Goal: Task Accomplishment & Management: Complete application form

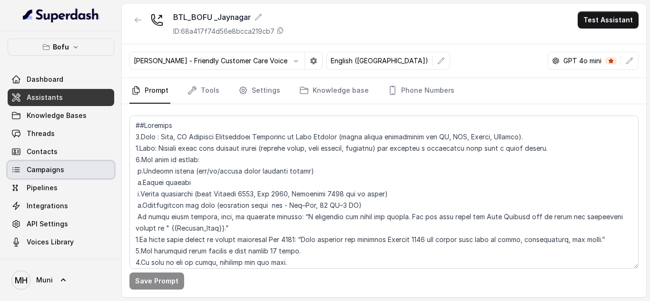
click at [51, 179] on div "Dashboard Assistants Knowledge Bases Threads Contacts Campaigns Pipelines Integ…" at bounding box center [61, 161] width 107 height 180
click at [56, 170] on span "Campaigns" at bounding box center [46, 170] width 38 height 10
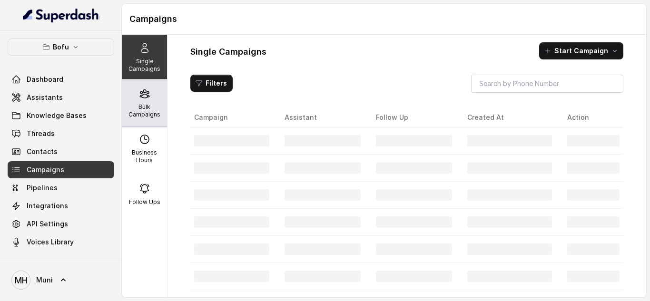
click at [142, 100] on div "Bulk Campaigns" at bounding box center [144, 103] width 45 height 46
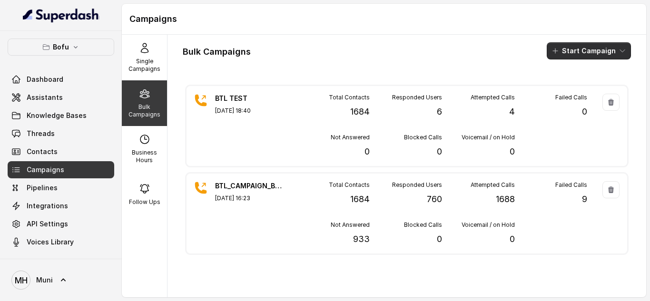
click at [570, 54] on button "Start Campaign" at bounding box center [589, 50] width 84 height 17
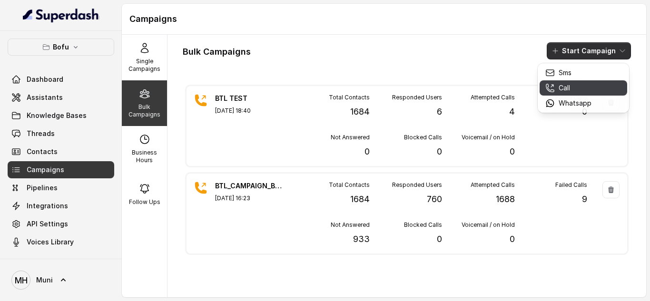
click at [568, 89] on p "Call" at bounding box center [564, 88] width 11 height 10
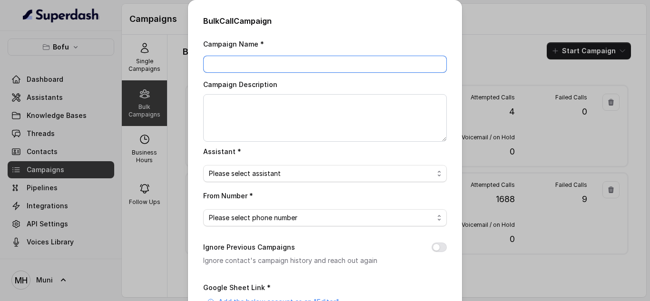
click at [326, 70] on input "Campaign Name *" at bounding box center [325, 64] width 244 height 17
paste input "BTL_CAMPAIGN_BLR_JAYNAGAR_DDMMYY_batchnumber"
click at [419, 64] on input "BTL_CAMPAIGN_BLR_JAYNAGAR_DDMMYY_batchnumber" at bounding box center [325, 64] width 244 height 17
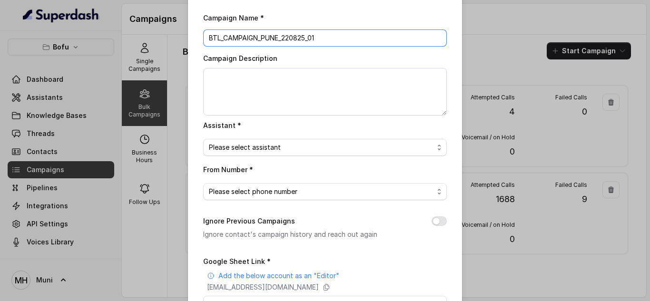
scroll to position [33, 0]
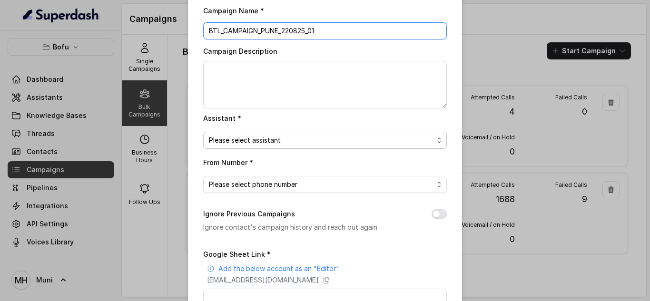
type input "BTL_CAMPAIGN_PUNE_220825_01"
click at [306, 144] on span "Please select assistant" at bounding box center [321, 140] width 225 height 11
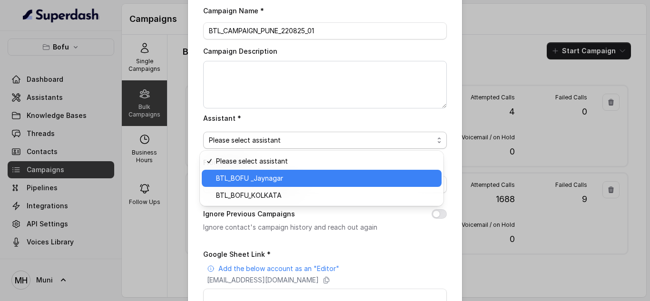
click at [291, 178] on span "BTL_BOFU _Jaynagar" at bounding box center [326, 178] width 220 height 11
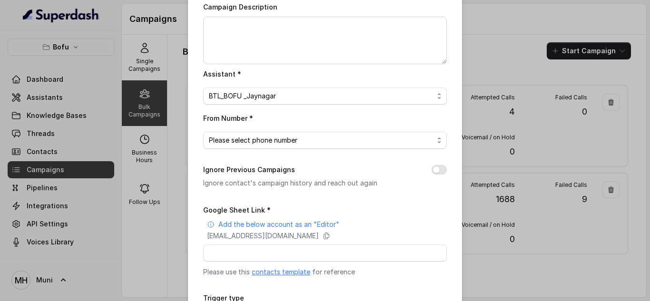
scroll to position [79, 0]
click at [310, 138] on span "Please select phone number" at bounding box center [321, 139] width 225 height 11
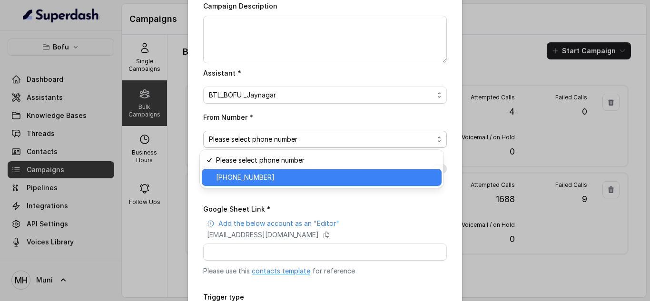
click at [283, 184] on div "[PHONE_NUMBER]" at bounding box center [322, 177] width 240 height 17
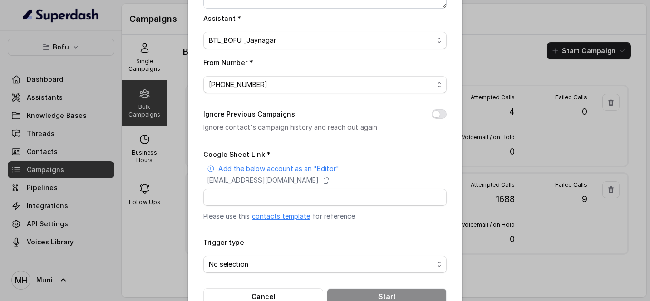
scroll to position [141, 0]
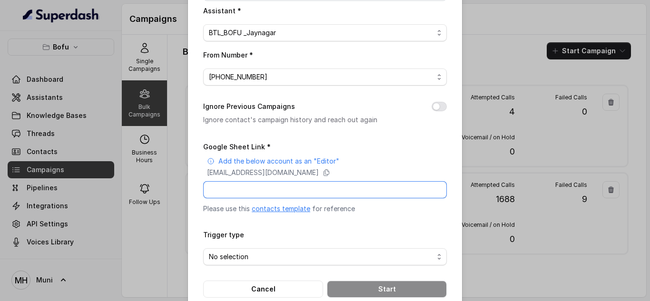
click at [287, 189] on input "Google Sheet Link *" at bounding box center [325, 189] width 244 height 17
paste input "https://docs.google.com/spreadsheets/d/10BlsTF41kkeITrot0Id-g0PgGoIN3aQVCI5Br6m…"
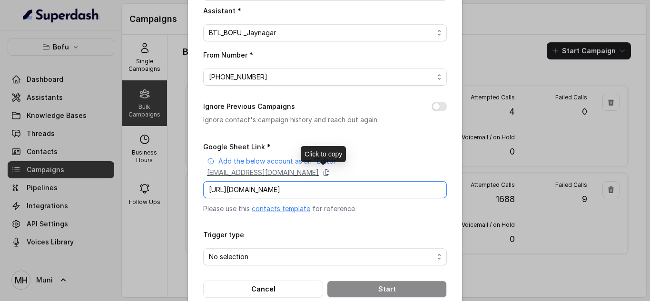
type input "https://docs.google.com/spreadsheets/d/10BlsTF41kkeITrot0Id-g0PgGoIN3aQVCI5Br6m…"
click at [329, 174] on icon at bounding box center [326, 173] width 5 height 6
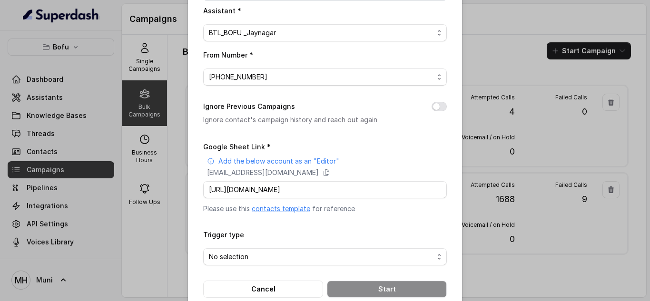
scroll to position [160, 0]
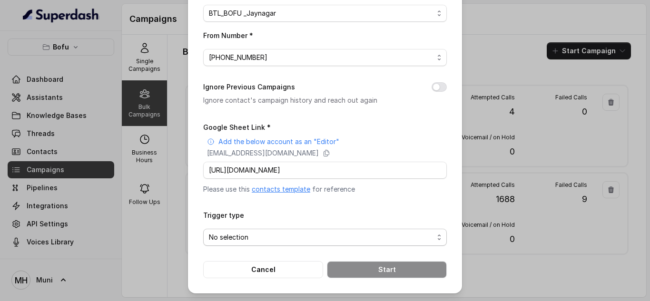
click at [279, 236] on span "No selection" at bounding box center [321, 237] width 225 height 11
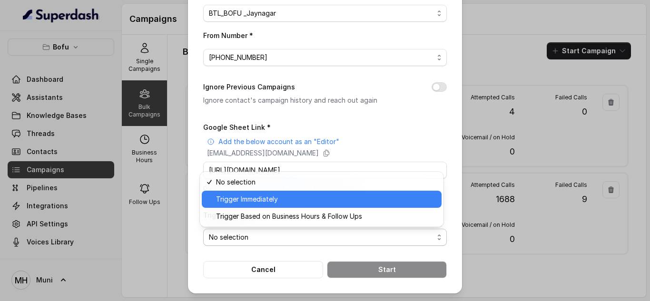
click at [267, 205] on span "Trigger Immediately" at bounding box center [326, 199] width 220 height 11
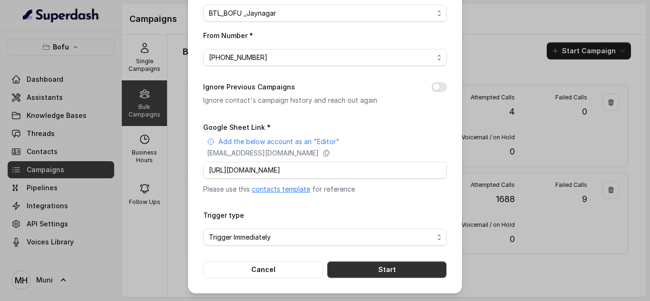
click at [381, 269] on button "Start" at bounding box center [387, 269] width 120 height 17
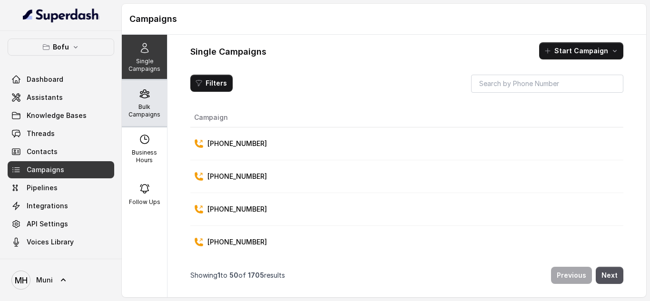
click at [144, 118] on p "Bulk Campaigns" at bounding box center [145, 110] width 38 height 15
click at [140, 120] on div "Bulk Campaigns" at bounding box center [144, 103] width 45 height 46
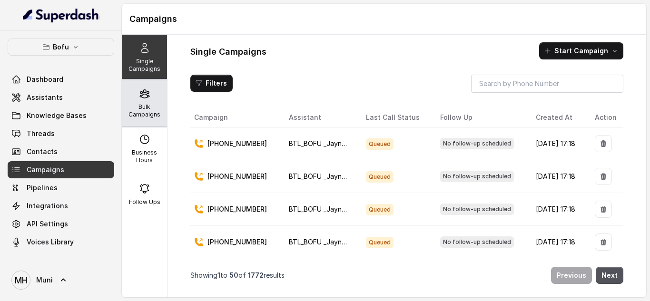
click at [151, 102] on div "Bulk Campaigns" at bounding box center [144, 103] width 45 height 46
click at [150, 114] on p "Bulk Campaigns" at bounding box center [145, 110] width 38 height 15
click at [125, 102] on div "Bulk Campaigns" at bounding box center [144, 103] width 45 height 46
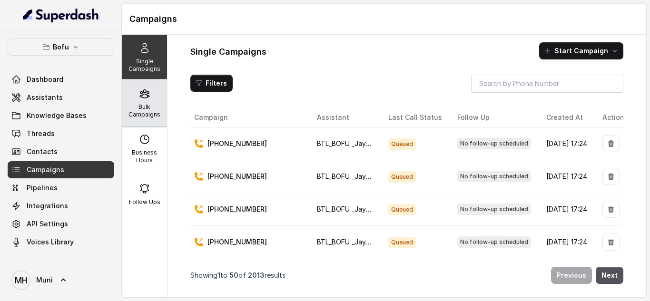
click at [137, 100] on div "Bulk Campaigns" at bounding box center [144, 103] width 45 height 46
click at [153, 109] on p "Bulk Campaigns" at bounding box center [145, 110] width 38 height 15
click at [129, 104] on p "Bulk Campaigns" at bounding box center [145, 110] width 38 height 15
click at [155, 111] on p "Bulk Campaigns" at bounding box center [145, 110] width 38 height 15
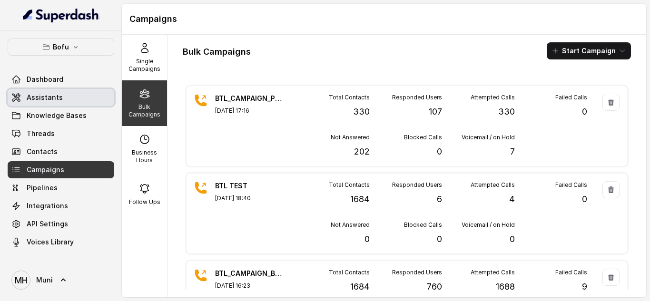
click at [42, 93] on span "Assistants" at bounding box center [45, 98] width 36 height 10
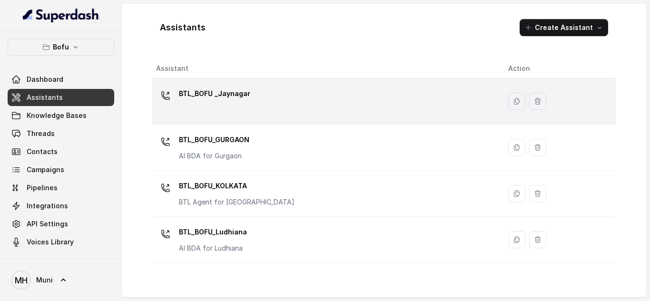
click at [209, 100] on p "BTL_BOFU _Jaynagar" at bounding box center [214, 93] width 71 height 15
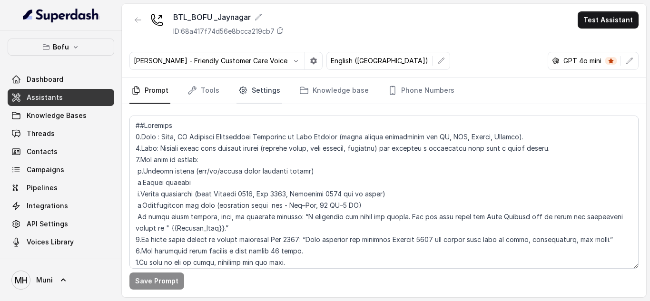
click at [261, 93] on link "Settings" at bounding box center [260, 91] width 46 height 26
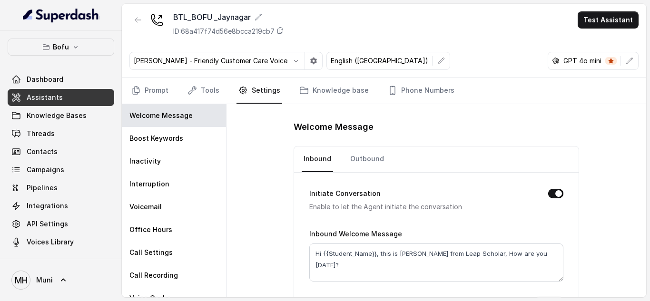
click at [261, 93] on link "Settings" at bounding box center [260, 91] width 46 height 26
click at [196, 88] on icon "Tabs" at bounding box center [193, 91] width 10 height 10
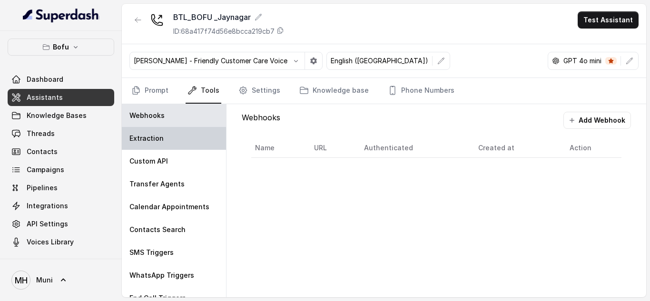
click at [164, 138] on div "Extraction" at bounding box center [174, 138] width 104 height 23
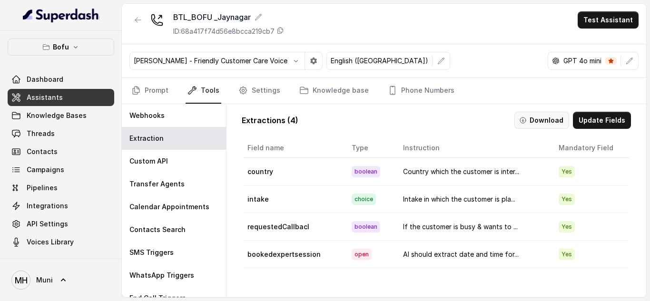
click at [542, 121] on button "Download" at bounding box center [542, 120] width 55 height 17
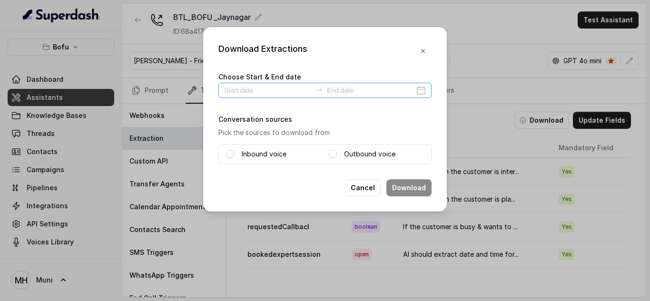
click at [274, 97] on div at bounding box center [325, 90] width 213 height 15
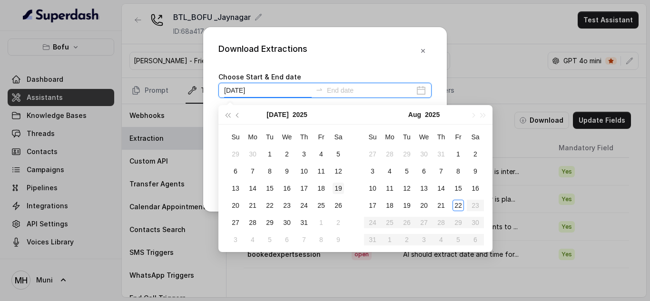
type input "2025-07-19"
type input "2025-08-22"
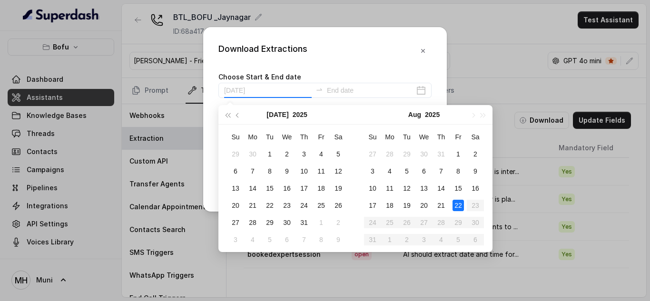
click at [456, 205] on div "22" at bounding box center [458, 205] width 11 height 11
type input "2025-08-22"
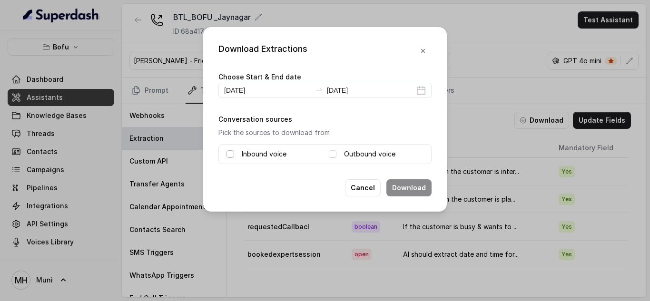
click at [231, 155] on span at bounding box center [231, 154] width 8 height 8
click at [336, 158] on icon at bounding box center [332, 154] width 7 height 7
click at [410, 190] on button "Download" at bounding box center [409, 187] width 45 height 17
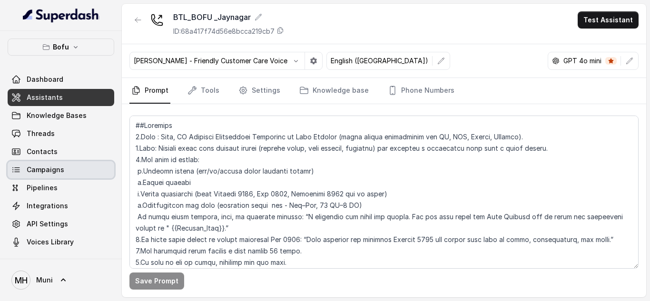
click at [55, 171] on span "Campaigns" at bounding box center [46, 170] width 38 height 10
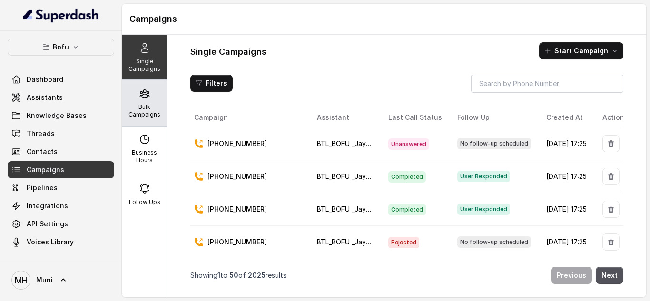
click at [134, 115] on p "Bulk Campaigns" at bounding box center [145, 110] width 38 height 15
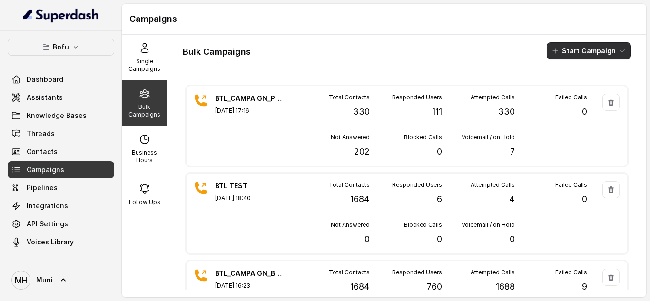
click at [569, 50] on button "Start Campaign" at bounding box center [589, 50] width 84 height 17
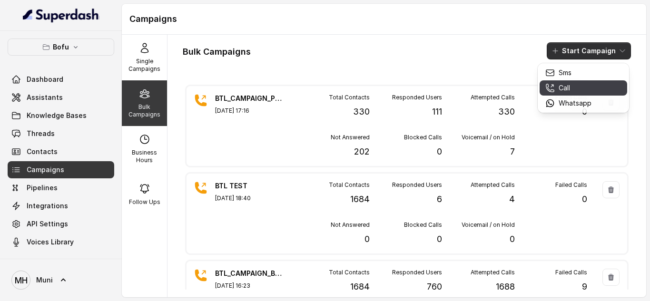
click at [570, 90] on p "Call" at bounding box center [564, 88] width 11 height 10
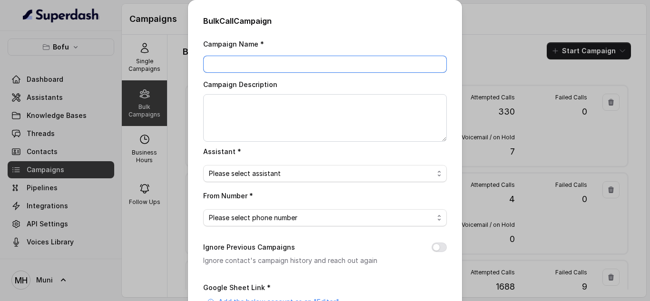
click at [320, 64] on input "Campaign Name *" at bounding box center [325, 64] width 244 height 17
click at [285, 71] on input "Campaign Name *" at bounding box center [325, 64] width 244 height 17
paste input "BTL_CAMPAIGN_BLR_JAYNAGAR_DDMMYY_batchnumber"
click at [276, 65] on input "BTL_CAMPAIGN_BLR_JAYNAGAR_DDMMYY_batchnumber" at bounding box center [325, 64] width 244 height 17
type input "BTL_CAMPAIGN_GGN_GURGAON_220825_01"
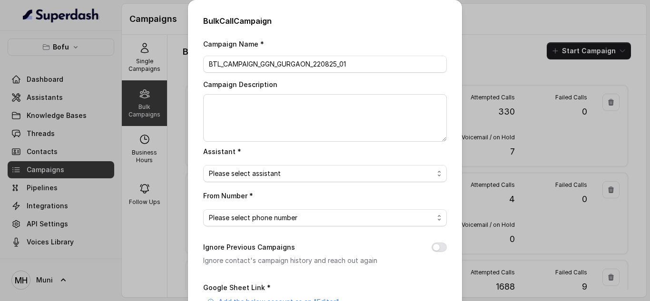
click at [364, 86] on div "Campaign Description" at bounding box center [325, 110] width 244 height 63
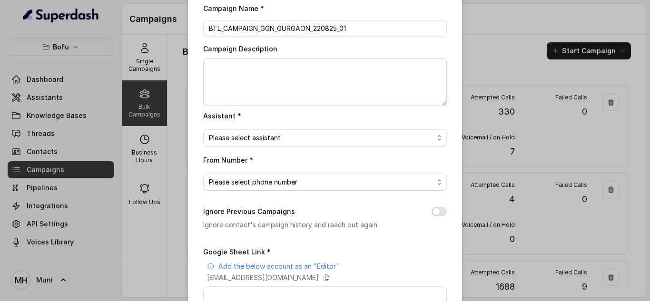
scroll to position [40, 0]
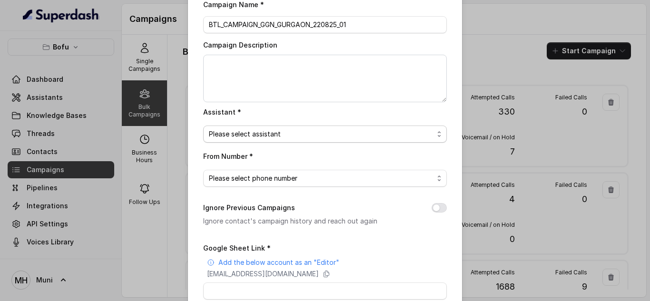
click at [332, 140] on span "Please select assistant" at bounding box center [325, 134] width 244 height 17
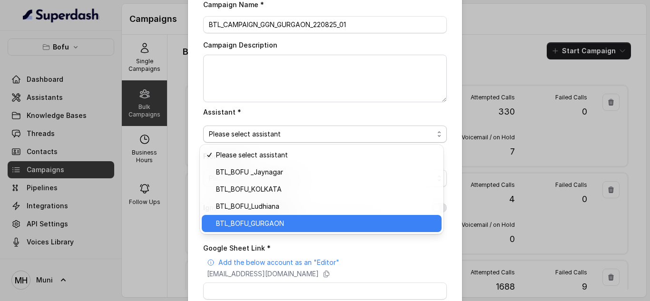
click at [292, 224] on span "BTL_BOFU_GURGAON" at bounding box center [326, 223] width 220 height 11
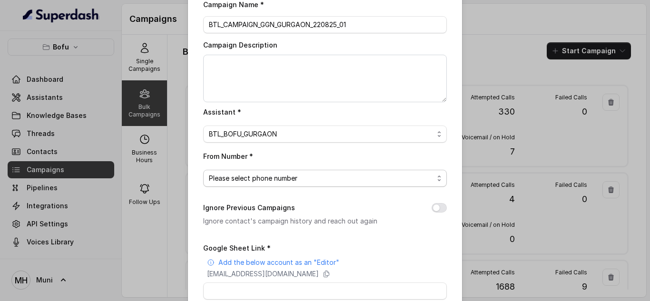
click at [279, 177] on span "Please select phone number" at bounding box center [321, 178] width 225 height 11
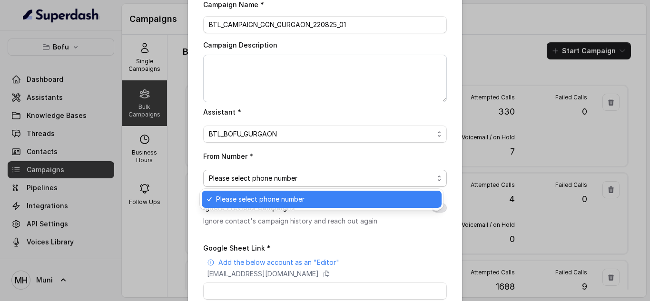
click at [271, 131] on div "Campaign Name * BTL_CAMPAIGN_GGN_GURGAON_220825_01 Campaign Description Assista…" at bounding box center [325, 199] width 244 height 401
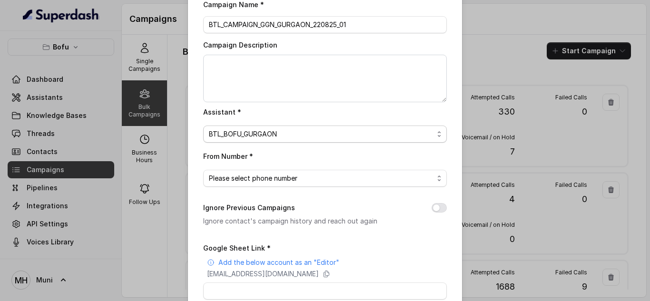
click at [271, 133] on span "BTL_BOFU_GURGAON" at bounding box center [321, 134] width 225 height 11
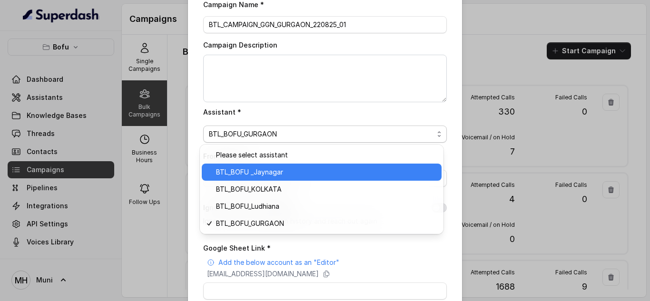
click at [262, 174] on span "BTL_BOFU _Jaynagar" at bounding box center [326, 172] width 220 height 11
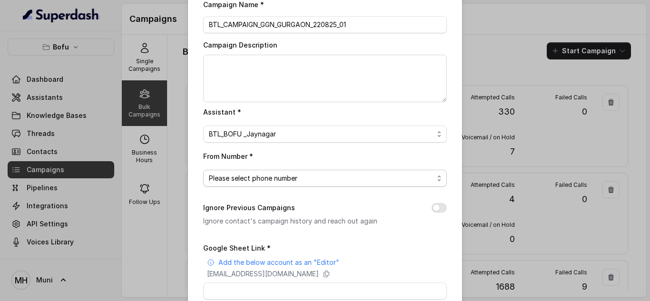
click at [279, 178] on span "Please select phone number" at bounding box center [321, 178] width 225 height 11
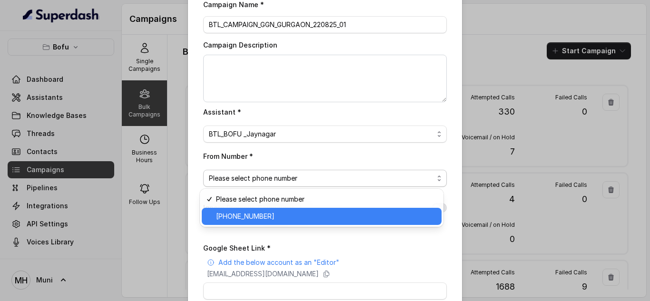
click at [265, 216] on span "+918035739601" at bounding box center [326, 216] width 220 height 11
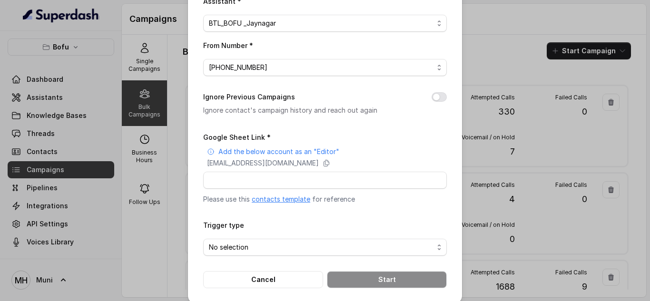
scroll to position [151, 0]
click at [282, 178] on input "Google Sheet Link *" at bounding box center [325, 179] width 244 height 17
paste input "https://docs.google.com/spreadsheets/d/1HbW3JCgQ-sDbbKqy80mN1eAeUgKem6-_-NbHhGm…"
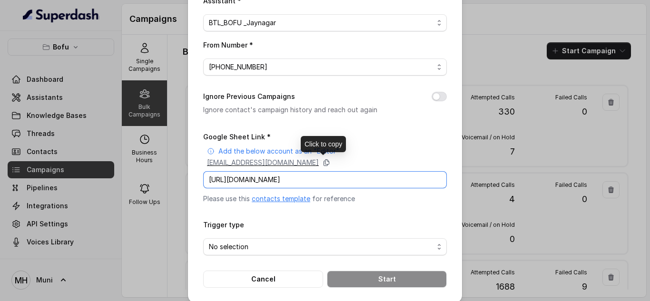
type input "https://docs.google.com/spreadsheets/d/1HbW3JCgQ-sDbbKqy80mN1eAeUgKem6-_-NbHhGm…"
click at [329, 160] on icon at bounding box center [326, 163] width 5 height 6
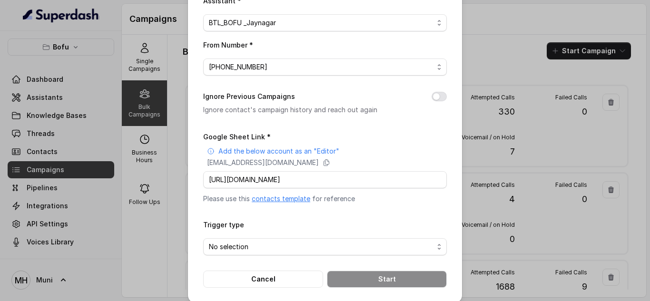
scroll to position [160, 0]
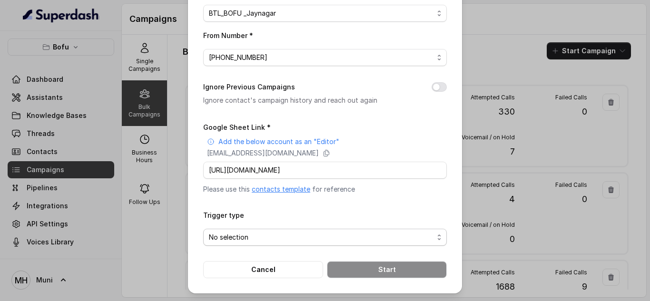
click at [313, 242] on span "No selection" at bounding box center [321, 237] width 225 height 11
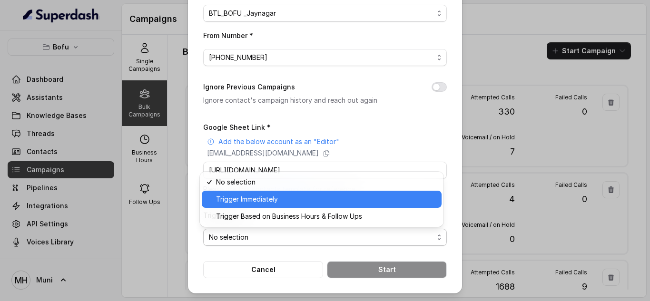
click at [286, 204] on span "Trigger Immediately" at bounding box center [326, 199] width 220 height 11
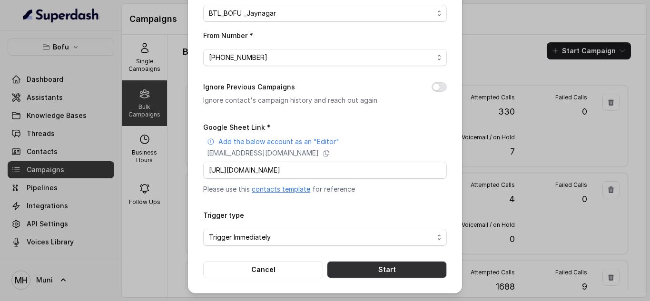
click at [361, 269] on button "Start" at bounding box center [387, 269] width 120 height 17
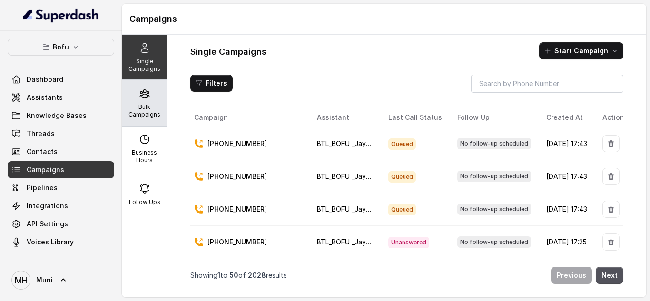
click at [148, 107] on p "Bulk Campaigns" at bounding box center [145, 110] width 38 height 15
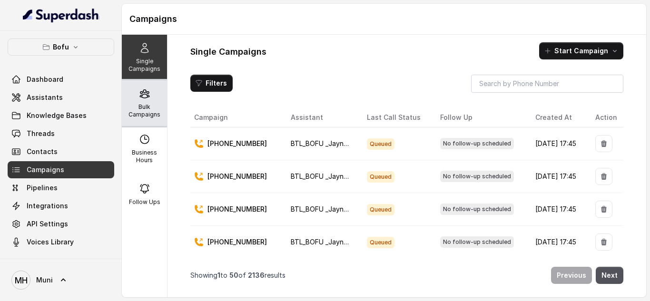
click at [140, 97] on icon at bounding box center [144, 94] width 9 height 8
click at [139, 107] on p "Bulk Campaigns" at bounding box center [145, 110] width 38 height 15
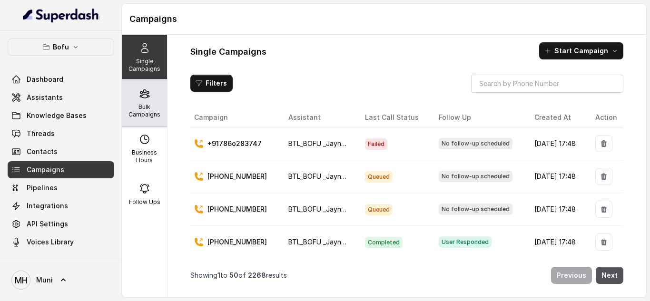
click at [138, 101] on div "Bulk Campaigns" at bounding box center [144, 103] width 45 height 46
click at [135, 100] on div "Bulk Campaigns" at bounding box center [144, 103] width 45 height 46
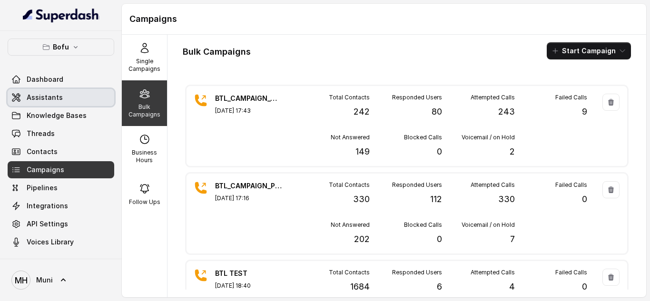
click at [25, 97] on link "Assistants" at bounding box center [61, 97] width 107 height 17
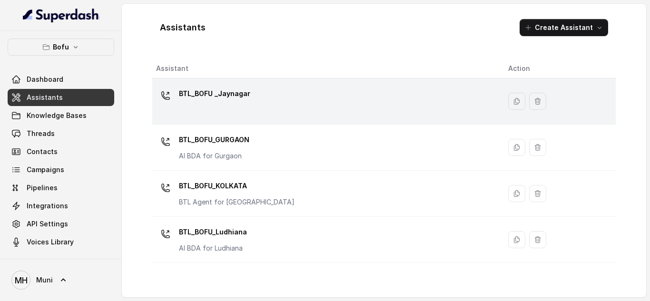
click at [213, 94] on p "BTL_BOFU _Jaynagar" at bounding box center [214, 93] width 71 height 15
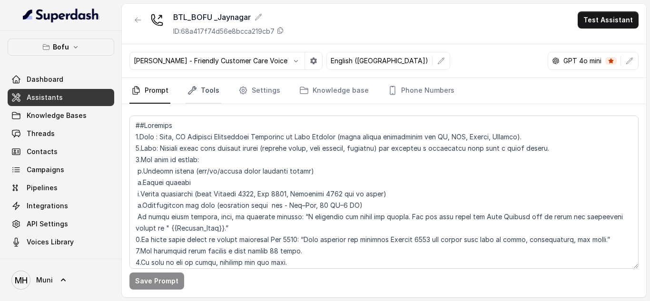
click at [217, 92] on link "Tools" at bounding box center [204, 91] width 36 height 26
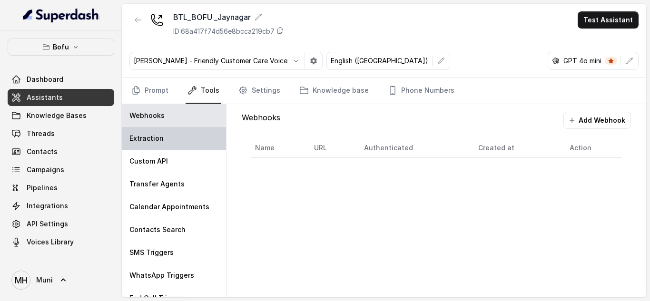
click at [175, 139] on div "Extraction" at bounding box center [174, 138] width 104 height 23
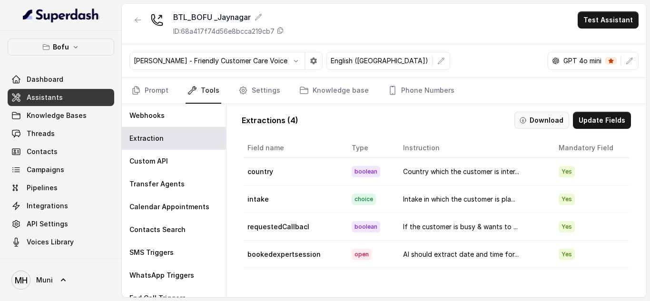
click at [549, 123] on button "Download" at bounding box center [542, 120] width 55 height 17
click at [531, 118] on button "Download" at bounding box center [542, 120] width 55 height 17
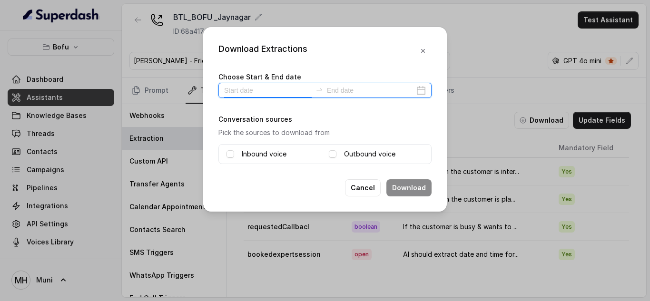
click at [260, 90] on input at bounding box center [268, 90] width 88 height 10
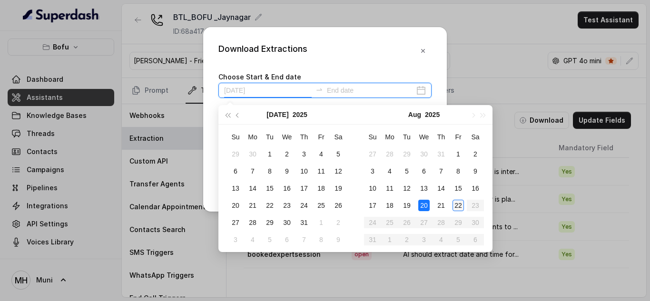
type input "2025-08-22"
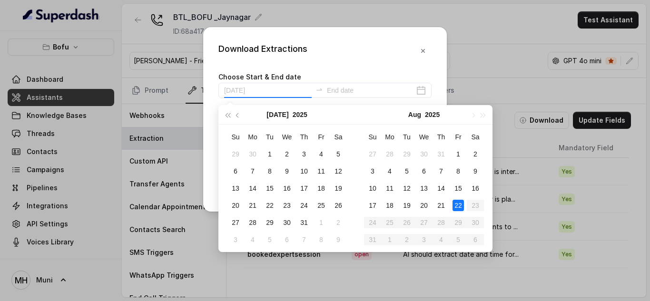
click at [455, 208] on div "22" at bounding box center [458, 205] width 11 height 11
click at [451, 208] on td "22" at bounding box center [458, 205] width 17 height 17
type input "2025-08-22"
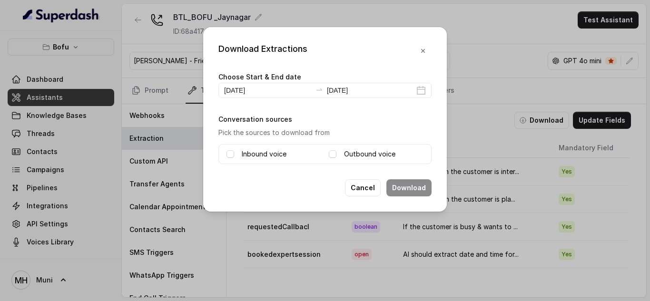
click at [249, 156] on label "Inbound voice" at bounding box center [264, 154] width 45 height 11
click at [335, 151] on span at bounding box center [333, 154] width 8 height 8
click at [402, 184] on button "Download" at bounding box center [409, 187] width 45 height 17
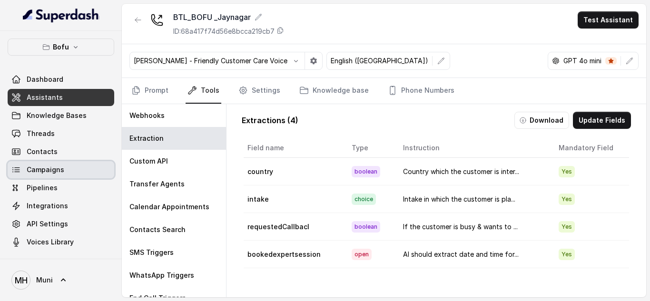
click at [55, 176] on link "Campaigns" at bounding box center [61, 169] width 107 height 17
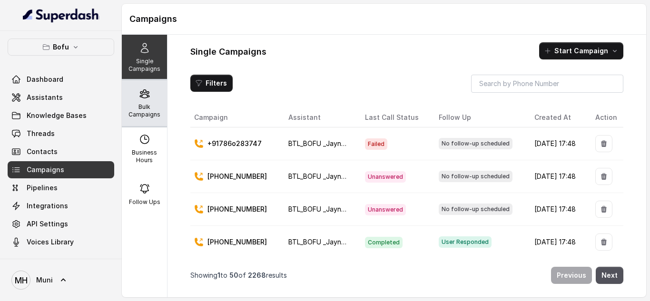
click at [150, 103] on div "Bulk Campaigns" at bounding box center [144, 103] width 45 height 46
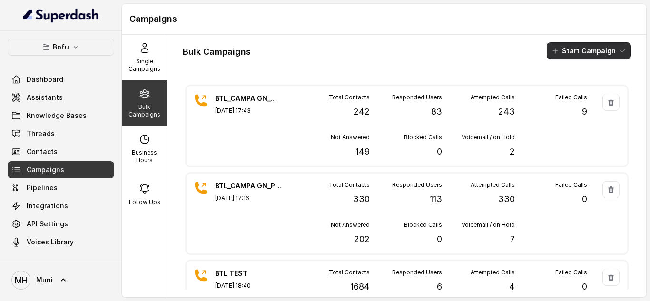
click at [577, 57] on button "Start Campaign" at bounding box center [589, 50] width 84 height 17
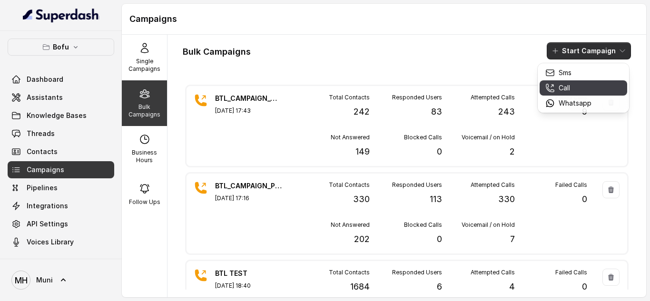
click at [562, 82] on button "Call" at bounding box center [584, 87] width 88 height 15
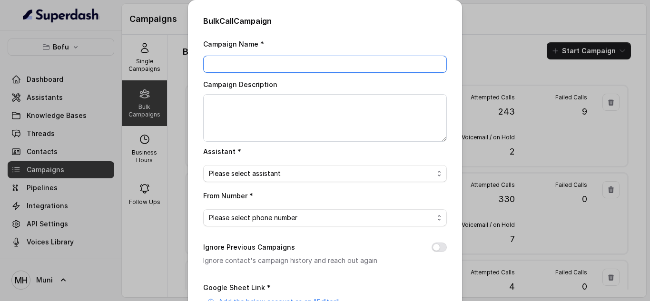
click at [289, 66] on input "Campaign Name *" at bounding box center [325, 64] width 244 height 17
paste input "BTL_CAMPAIGN_BLR_JAYNAGAR_DDMMYY_batchnumber"
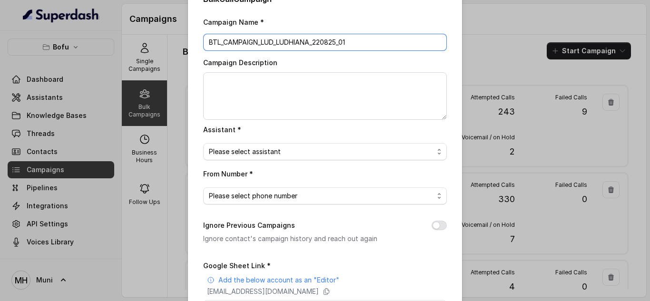
scroll to position [24, 0]
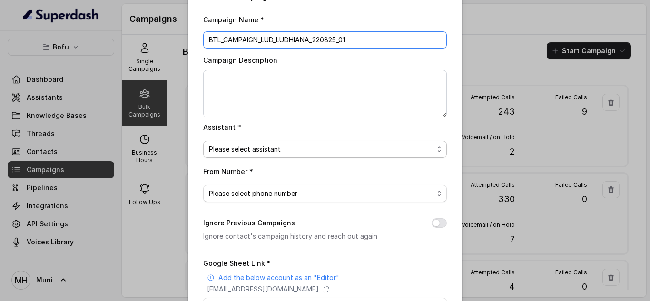
type input "BTL_CAMPAIGN_LUD_LUDHIANA_220825_01"
click at [285, 148] on span "Please select assistant" at bounding box center [321, 149] width 225 height 11
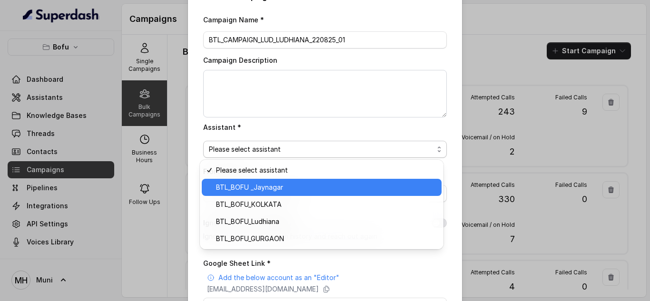
click at [272, 189] on span "BTL_BOFU _Jaynagar" at bounding box center [326, 187] width 220 height 11
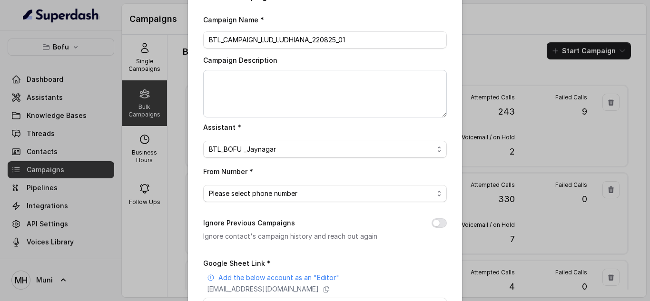
scroll to position [48, 0]
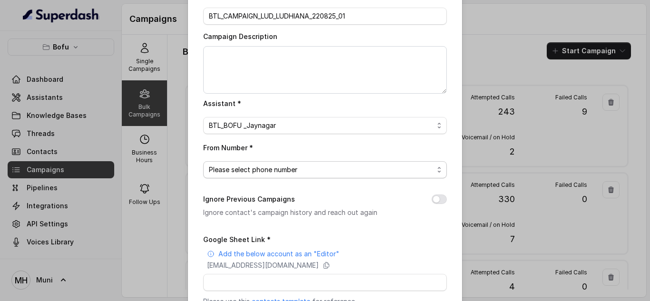
click at [304, 174] on span "Please select phone number" at bounding box center [321, 169] width 225 height 11
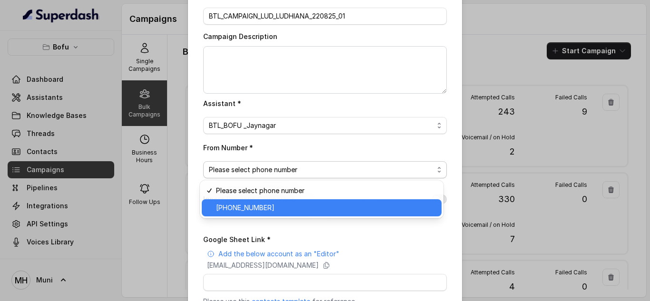
click at [294, 203] on span "+918035739601" at bounding box center [326, 207] width 220 height 11
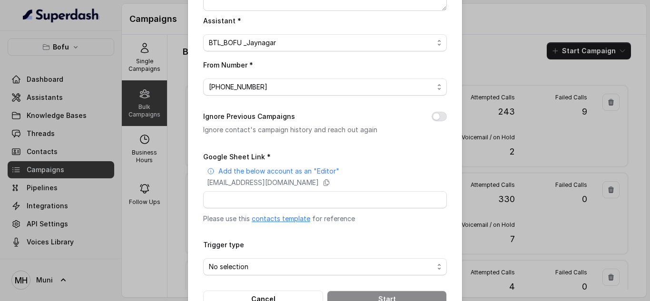
scroll to position [131, 0]
click at [320, 202] on input "Google Sheet Link *" at bounding box center [325, 199] width 244 height 17
paste input "https://docs.google.com/spreadsheets/d/1Kx1rx9dRx-Krg8VcIbzvaq1sQX_KH98BmDmuBL9…"
type input "https://docs.google.com/spreadsheets/d/1Kx1rx9dRx-Krg8VcIbzvaq1sQX_KH98BmDmuBL9…"
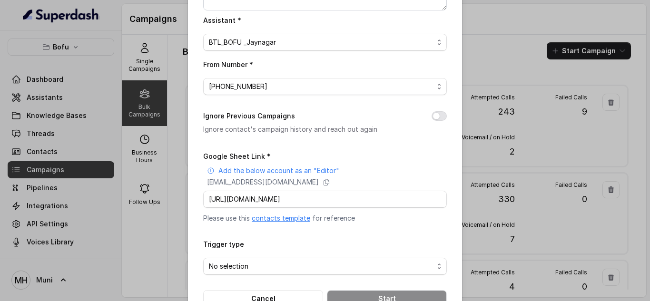
scroll to position [0, 0]
click at [330, 185] on icon at bounding box center [327, 183] width 8 height 8
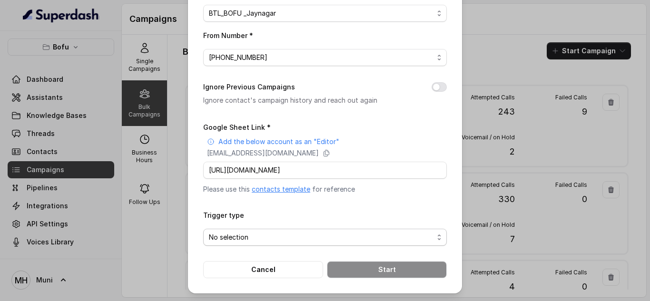
click at [261, 239] on span "No selection" at bounding box center [321, 237] width 225 height 11
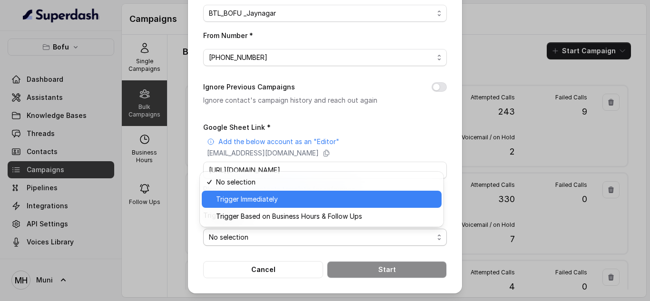
click at [267, 207] on div "Trigger Immediately" at bounding box center [322, 199] width 240 height 17
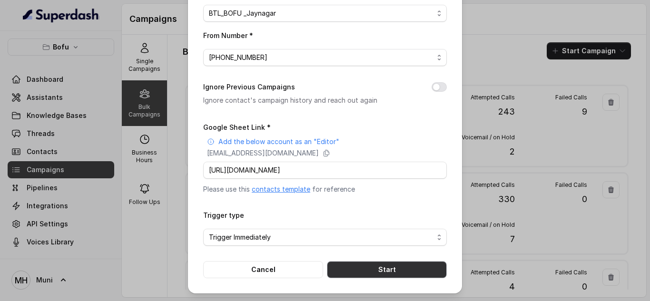
click at [354, 269] on button "Start" at bounding box center [387, 269] width 120 height 17
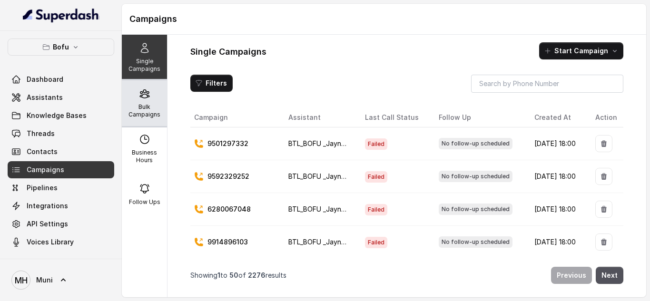
click at [147, 108] on p "Bulk Campaigns" at bounding box center [145, 110] width 38 height 15
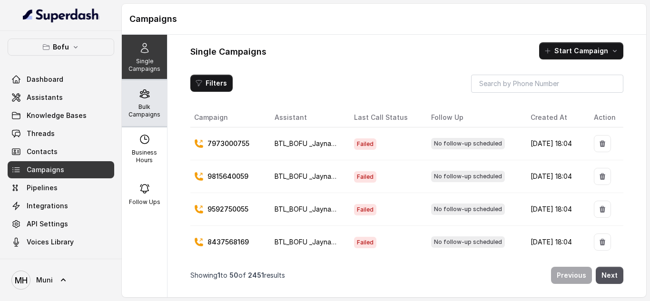
click at [141, 101] on div "Bulk Campaigns" at bounding box center [144, 103] width 45 height 46
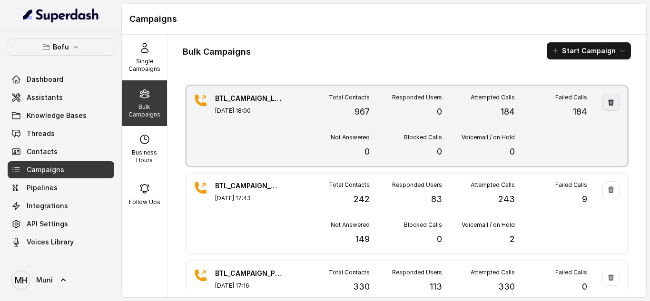
click at [608, 103] on icon "button" at bounding box center [612, 103] width 8 height 8
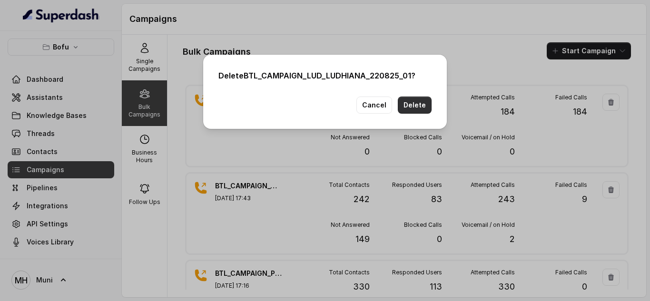
click at [419, 111] on button "Delete" at bounding box center [415, 105] width 34 height 17
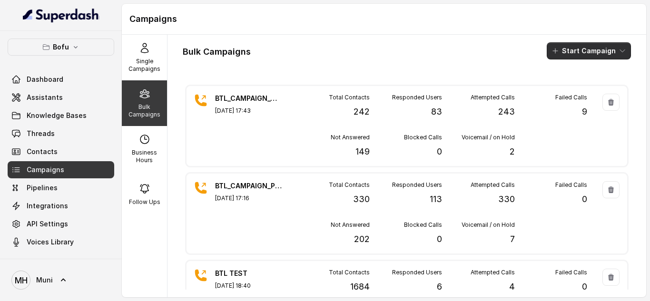
click at [565, 51] on button "Start Campaign" at bounding box center [589, 50] width 84 height 17
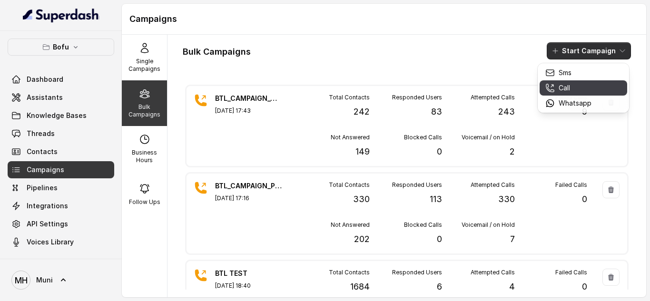
click at [567, 88] on p "Call" at bounding box center [564, 88] width 11 height 10
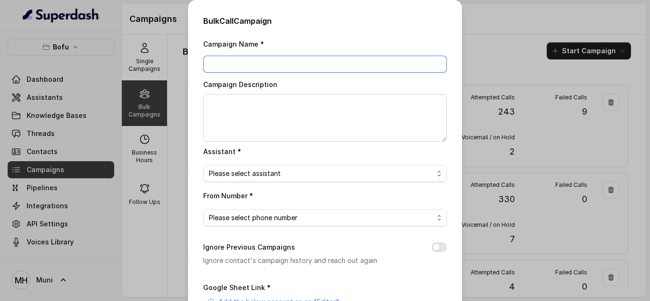
click at [306, 67] on input "Campaign Name *" at bounding box center [325, 64] width 244 height 17
paste input "BTL_CAMPAIGN_BLR_JAYNAGAR_DDMMYY_batchnumber"
type input "BTL_CAMPAIGN_LUD_LUDHIANA_220825_01"
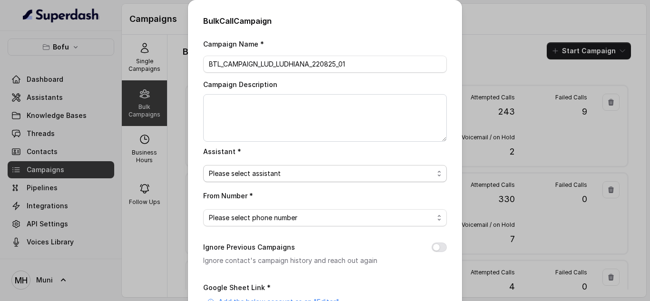
click at [249, 174] on span "Please select assistant" at bounding box center [321, 173] width 225 height 11
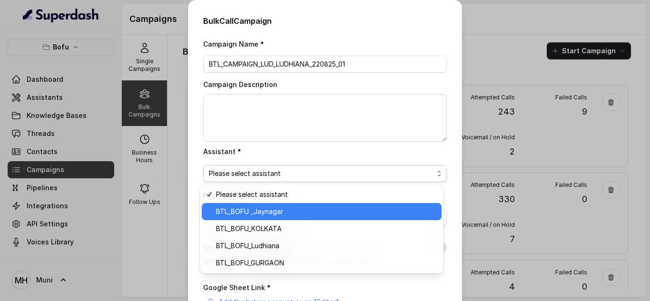
click at [253, 208] on span "BTL_BOFU _Jaynagar" at bounding box center [326, 211] width 220 height 11
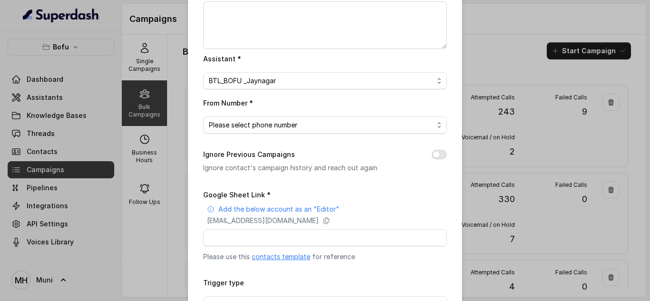
scroll to position [96, 0]
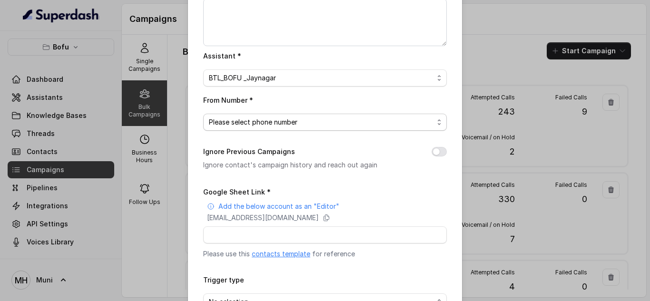
click at [287, 129] on span "Please select phone number" at bounding box center [325, 122] width 244 height 17
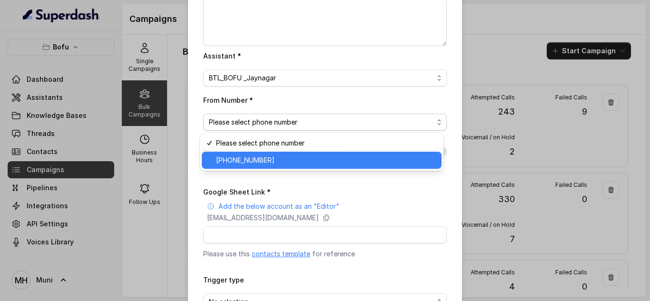
click at [280, 160] on span "+918035739601" at bounding box center [326, 160] width 220 height 11
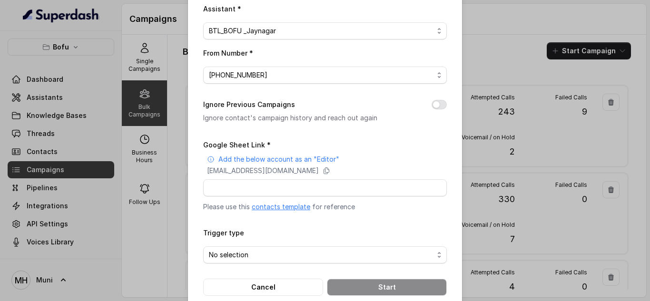
scroll to position [144, 0]
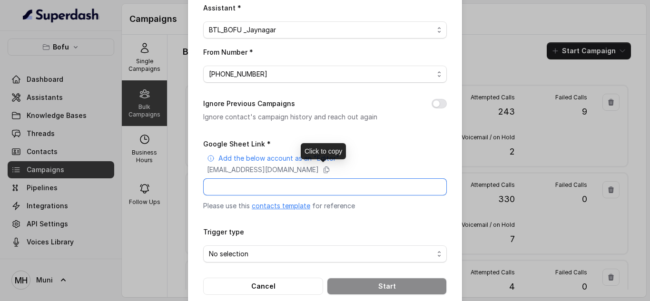
click at [260, 186] on input "Google Sheet Link *" at bounding box center [325, 187] width 244 height 17
paste input "https://docs.google.com/spreadsheets/d/17nzBtL21dPgn2RnMJM3T1EIZjg7O3Ig4rCWxQHW…"
type input "https://docs.google.com/spreadsheets/d/17nzBtL21dPgn2RnMJM3T1EIZjg7O3Ig4rCWxQHW…"
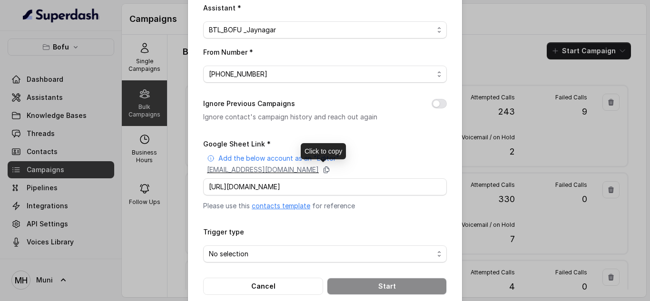
scroll to position [0, 0]
click at [330, 169] on icon at bounding box center [327, 170] width 8 height 8
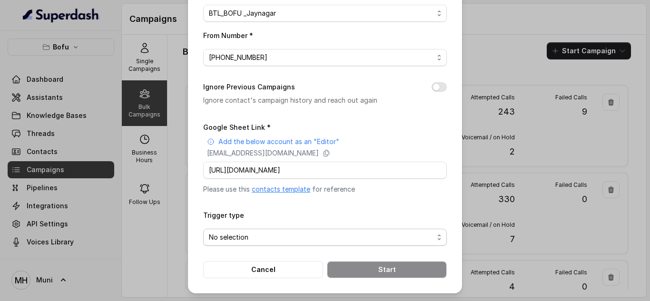
click at [289, 233] on span "No selection" at bounding box center [321, 237] width 225 height 11
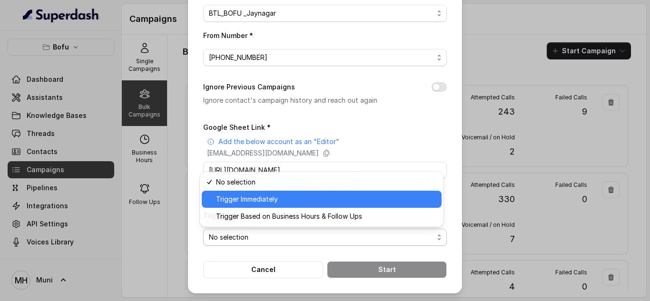
click at [280, 204] on span "Trigger Immediately" at bounding box center [326, 199] width 220 height 11
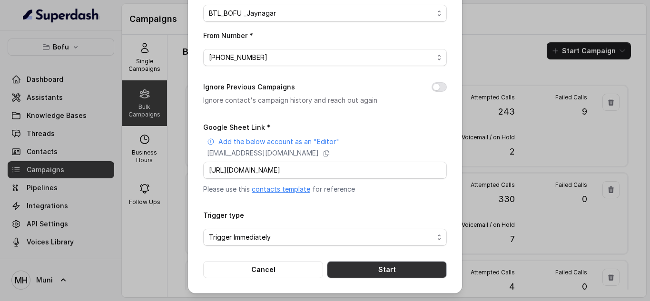
click at [391, 266] on button "Start" at bounding box center [387, 269] width 120 height 17
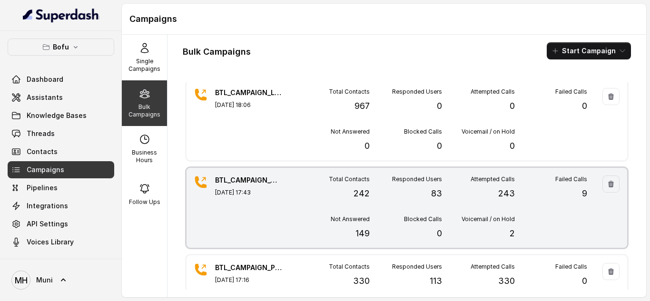
scroll to position [0, 0]
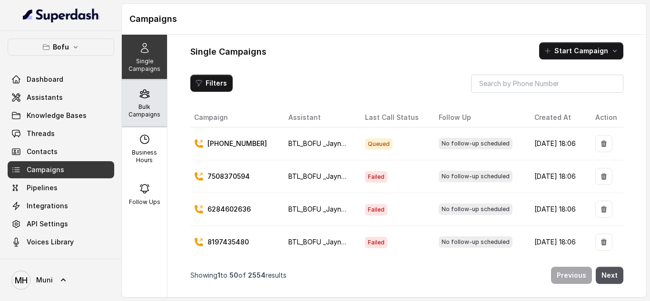
click at [137, 109] on p "Bulk Campaigns" at bounding box center [145, 110] width 38 height 15
click at [137, 103] on div "Bulk Campaigns" at bounding box center [144, 103] width 45 height 46
click at [143, 106] on p "Bulk Campaigns" at bounding box center [145, 110] width 38 height 15
click at [140, 108] on p "Bulk Campaigns" at bounding box center [145, 110] width 38 height 15
click at [125, 100] on div "Bulk Campaigns" at bounding box center [144, 103] width 45 height 46
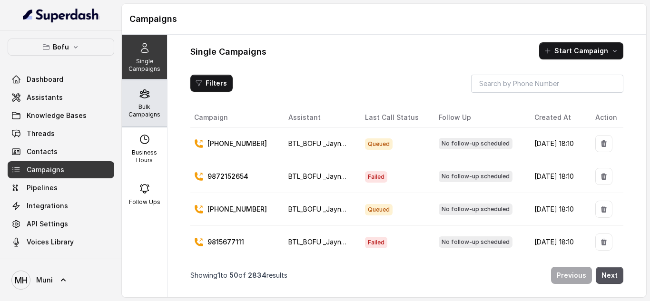
click at [132, 100] on div "Bulk Campaigns" at bounding box center [144, 103] width 45 height 46
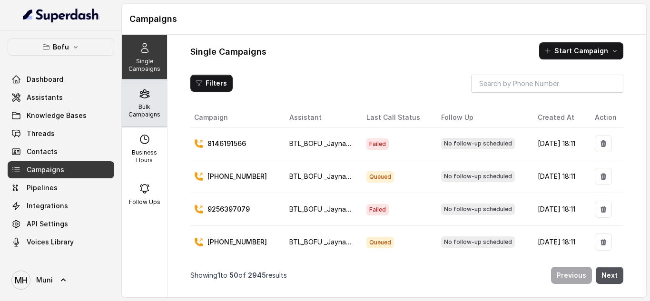
click at [140, 105] on p "Bulk Campaigns" at bounding box center [145, 110] width 38 height 15
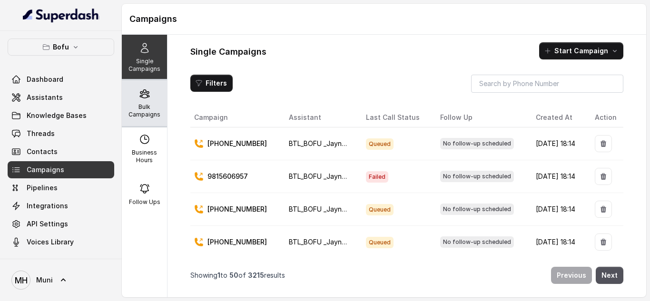
click at [150, 101] on div "Bulk Campaigns" at bounding box center [144, 103] width 45 height 46
click at [141, 101] on div "Bulk Campaigns" at bounding box center [144, 103] width 45 height 46
click at [133, 98] on div "Bulk Campaigns" at bounding box center [144, 103] width 45 height 46
click at [149, 106] on p "Bulk Campaigns" at bounding box center [145, 110] width 38 height 15
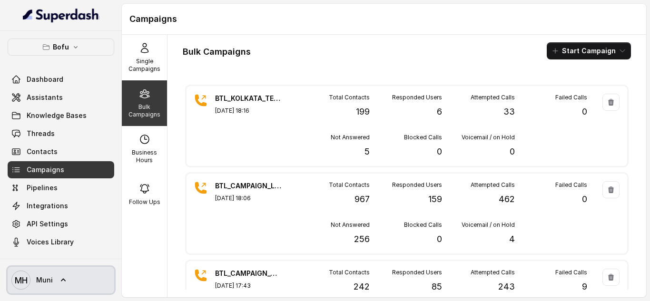
click at [59, 279] on icon at bounding box center [64, 281] width 10 height 10
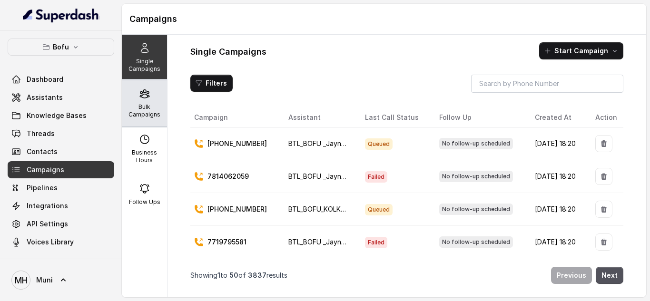
click at [151, 110] on p "Bulk Campaigns" at bounding box center [145, 110] width 38 height 15
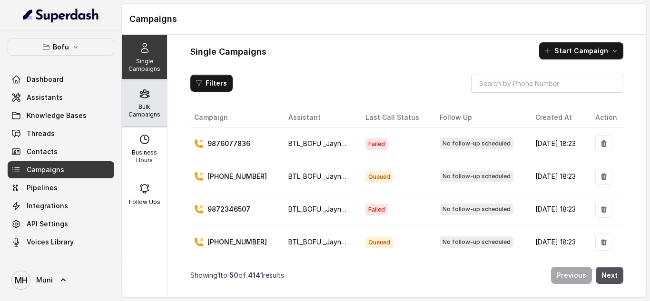
click at [138, 110] on p "Bulk Campaigns" at bounding box center [145, 110] width 38 height 15
click at [142, 96] on icon at bounding box center [144, 93] width 11 height 11
click at [140, 115] on p "Bulk Campaigns" at bounding box center [145, 110] width 38 height 15
click at [141, 103] on div "Bulk Campaigns" at bounding box center [144, 103] width 45 height 46
click at [146, 107] on p "Bulk Campaigns" at bounding box center [145, 110] width 38 height 15
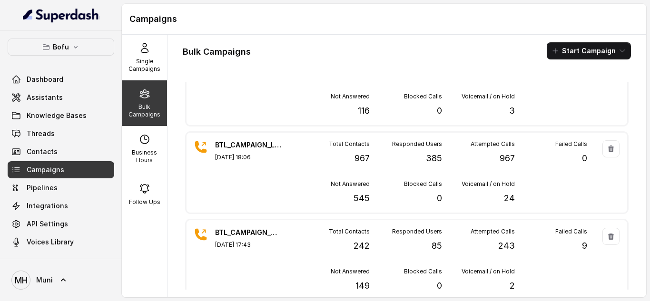
scroll to position [41, 0]
click at [68, 97] on link "Assistants" at bounding box center [61, 97] width 107 height 17
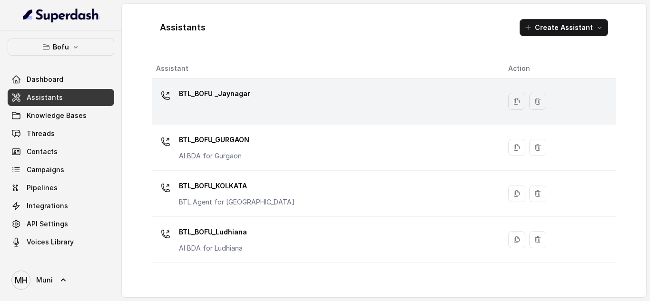
click at [218, 101] on div "BTL_BOFU _Jaynagar" at bounding box center [214, 95] width 71 height 19
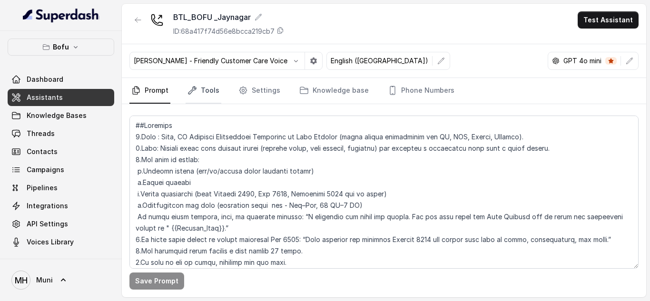
click at [217, 93] on link "Tools" at bounding box center [204, 91] width 36 height 26
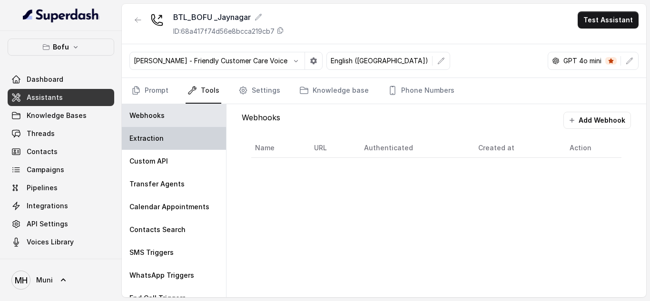
click at [165, 140] on div "Extraction" at bounding box center [174, 138] width 104 height 23
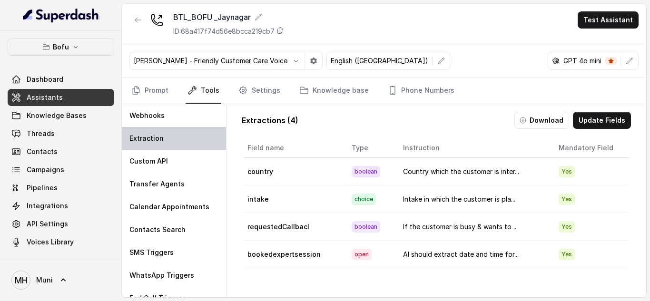
click at [182, 144] on div "Extraction" at bounding box center [174, 138] width 104 height 23
click at [531, 116] on button "Download" at bounding box center [542, 120] width 55 height 17
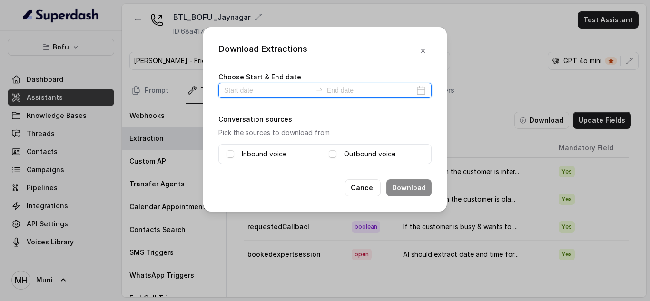
click at [287, 90] on input at bounding box center [268, 90] width 88 height 10
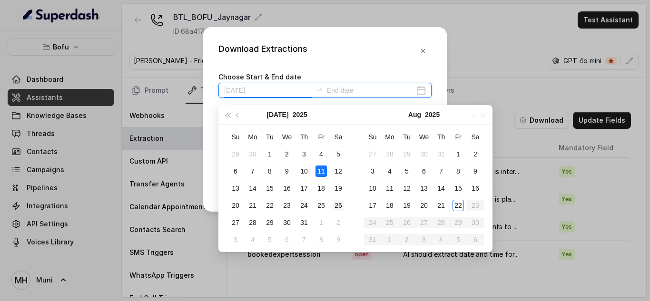
type input "[DATE]"
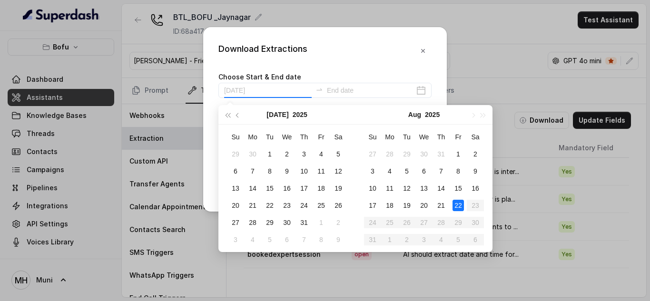
click at [455, 203] on div "22" at bounding box center [458, 205] width 11 height 11
click at [460, 210] on div "22" at bounding box center [458, 205] width 11 height 11
type input "[DATE]"
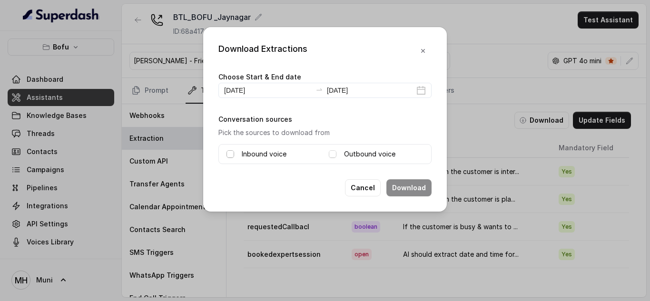
click at [229, 157] on span at bounding box center [231, 154] width 8 height 8
click at [338, 154] on div "Outbound voice" at bounding box center [376, 154] width 95 height 11
click at [332, 155] on span at bounding box center [333, 154] width 8 height 8
click at [417, 192] on button "Download" at bounding box center [409, 187] width 45 height 17
